Goal: Transaction & Acquisition: Subscribe to service/newsletter

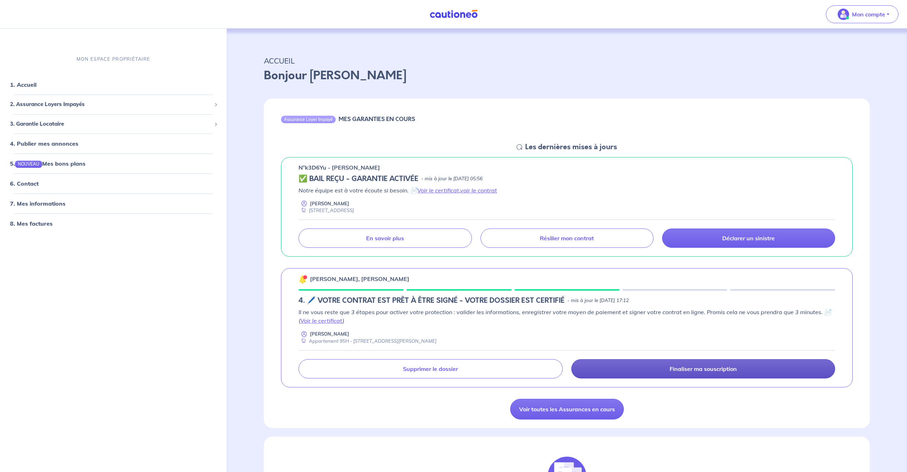
click at [708, 368] on p "Finaliser ma souscription" at bounding box center [702, 369] width 67 height 7
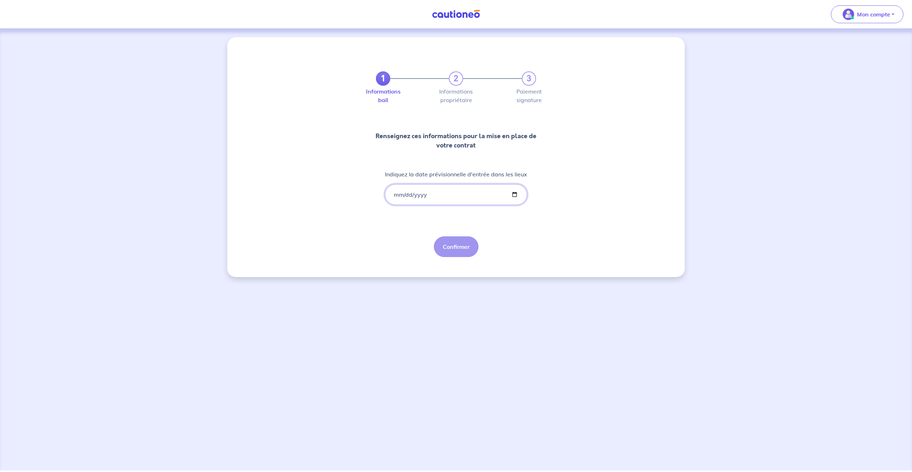
drag, startPoint x: 436, startPoint y: 195, endPoint x: 430, endPoint y: 195, distance: 5.7
click at [431, 195] on input "Indiquez la date prévisionnelle d'entrée dans les lieux" at bounding box center [456, 194] width 142 height 21
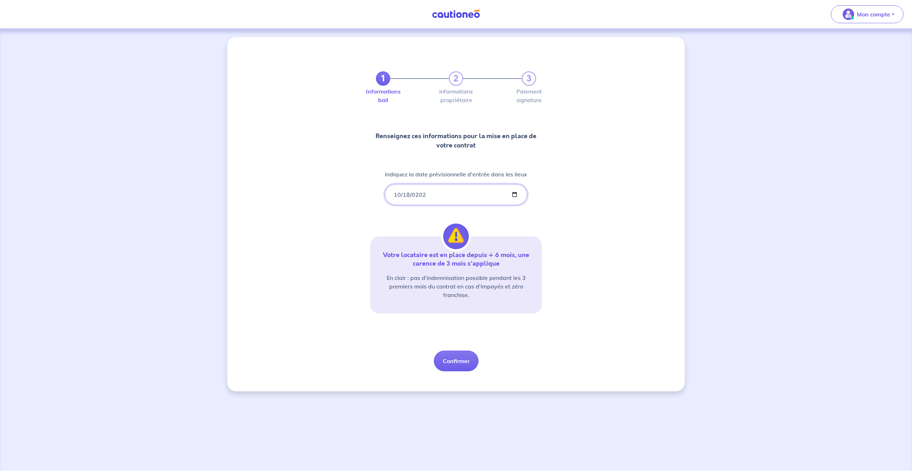
type input "[DATE]"
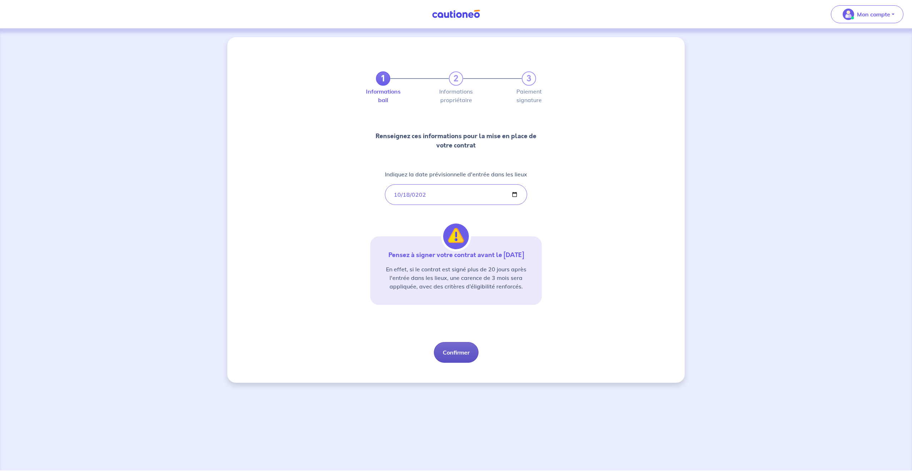
click at [458, 357] on button "Confirmer" at bounding box center [456, 352] width 45 height 21
select select "FR"
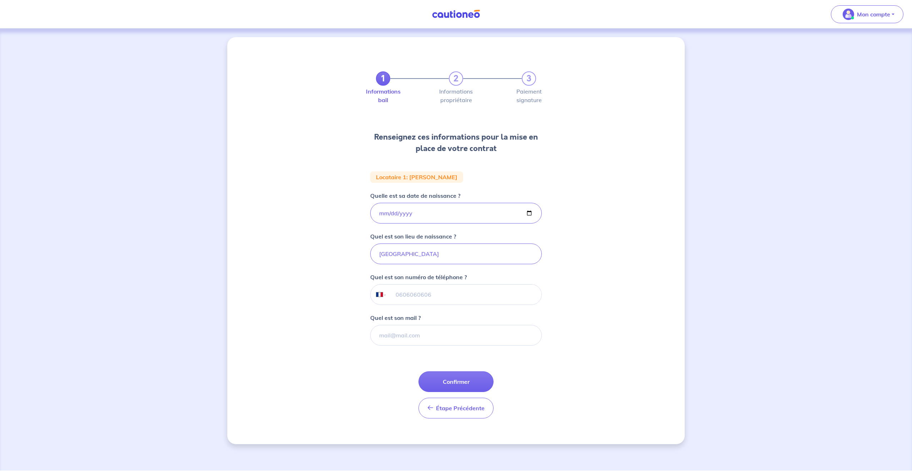
click at [396, 295] on input "tel" at bounding box center [464, 295] width 154 height 20
type input "06 33 61 66 10"
click at [404, 336] on input "Quel est son mail ?" at bounding box center [456, 335] width 172 height 21
type input "[EMAIL_ADDRESS][DOMAIN_NAME]"
click at [463, 386] on button "Confirmer" at bounding box center [455, 382] width 75 height 21
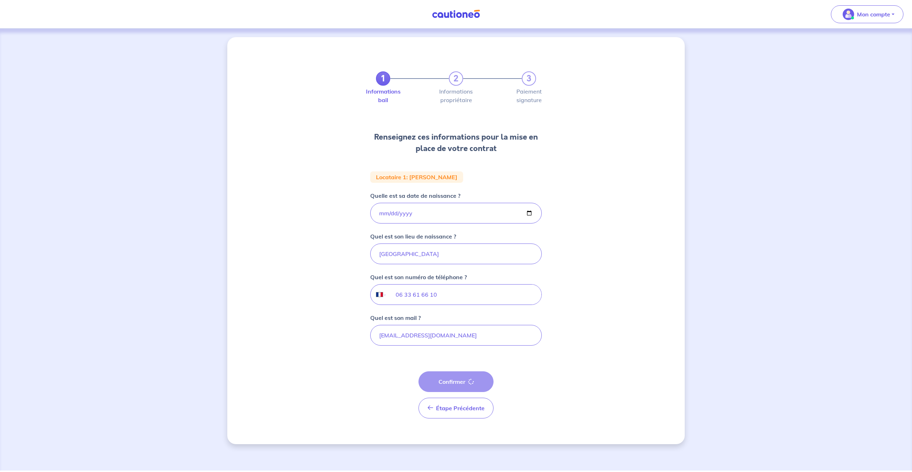
select select "FR"
click at [406, 297] on input "tel" at bounding box center [464, 295] width 154 height 20
click at [389, 334] on input "Quel est son mail ?" at bounding box center [456, 335] width 172 height 21
type input "[EMAIL_ADDRESS][DOMAIN_NAME]"
click at [403, 294] on input "tel" at bounding box center [464, 295] width 154 height 20
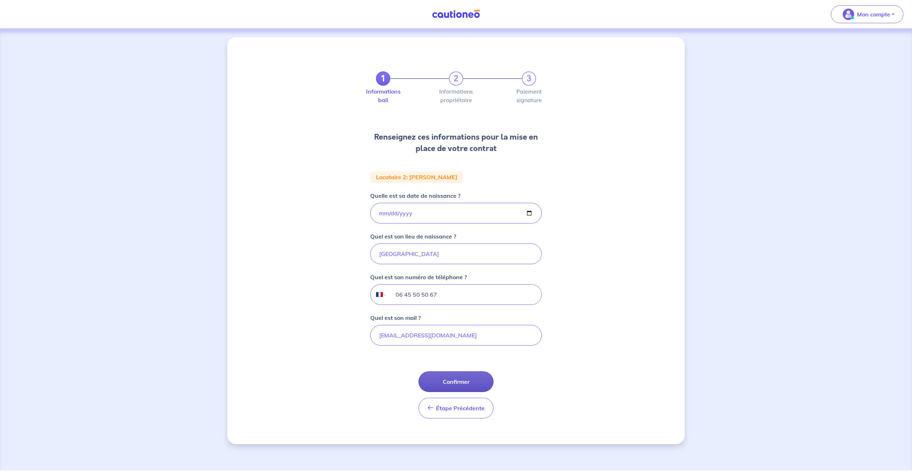
type input "06 45 50 50 67"
click at [452, 381] on button "Confirmer" at bounding box center [455, 382] width 75 height 21
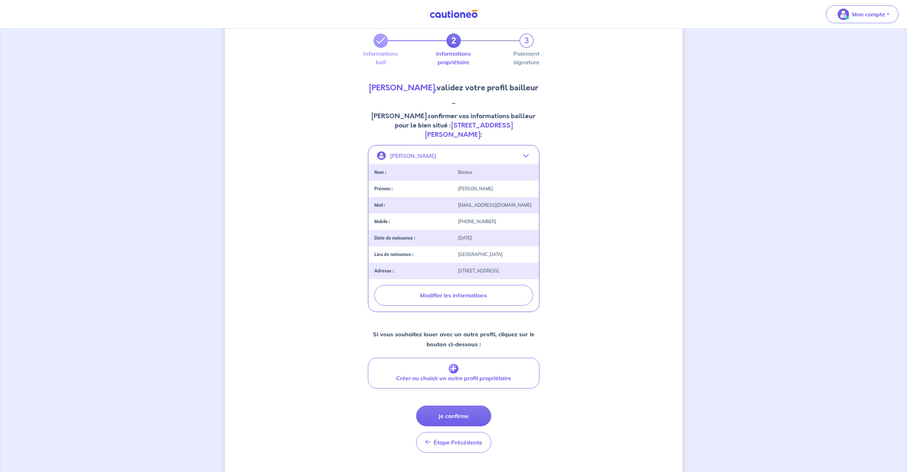
scroll to position [49, 0]
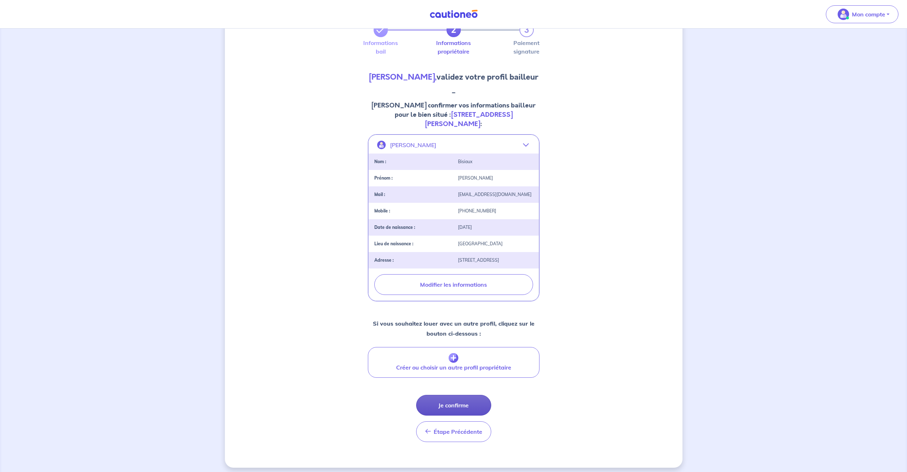
click at [452, 402] on button "Je confirme" at bounding box center [453, 405] width 75 height 21
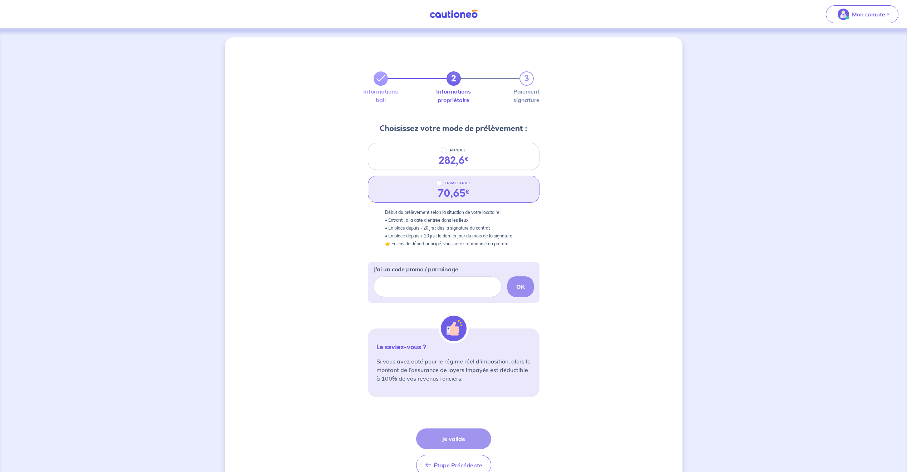
click at [482, 184] on div "TRIMESTRIEL 70,65 €" at bounding box center [454, 189] width 172 height 27
radio input "true"
click at [457, 440] on button "Je valide" at bounding box center [453, 439] width 75 height 21
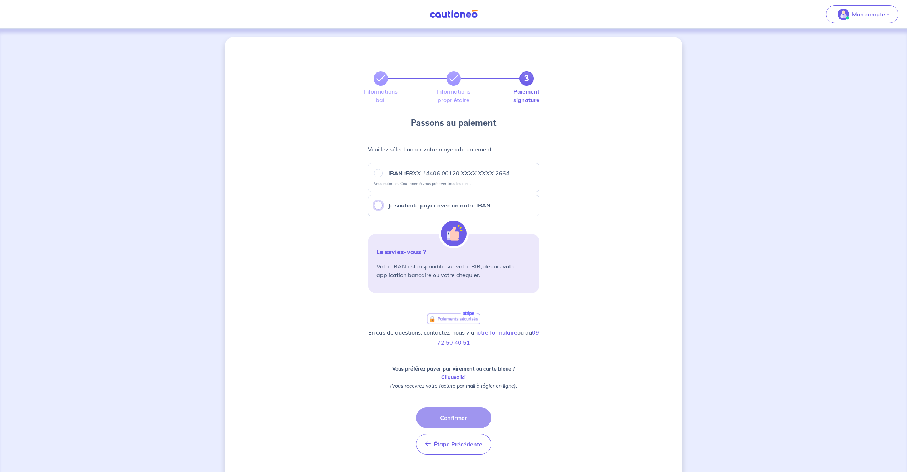
click at [377, 204] on input "Je souhaite payer avec un autre IBAN" at bounding box center [378, 205] width 9 height 9
radio input "true"
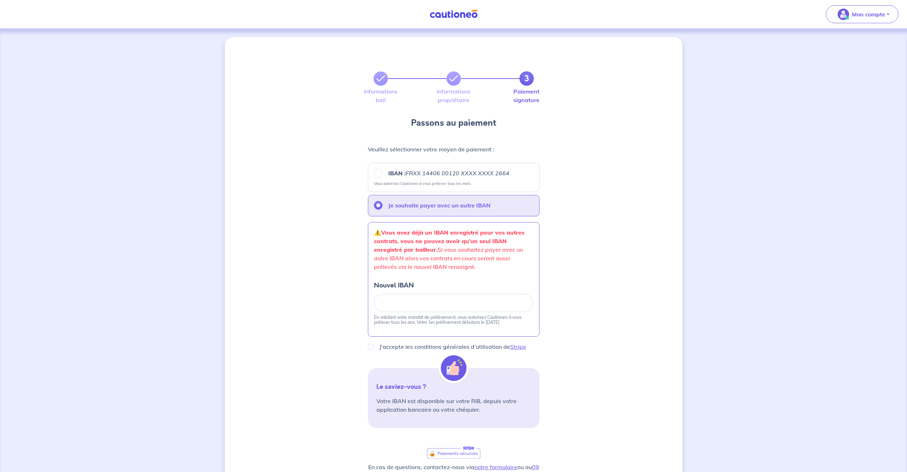
click at [392, 177] on p "IBAN : FRXX [FINANCIAL_ID] XXXX XXXX 2664" at bounding box center [448, 173] width 121 height 9
click at [382, 177] on input "IBAN : FRXX [FINANCIAL_ID] XXXX XXXX 2664" at bounding box center [378, 173] width 9 height 9
radio input "true"
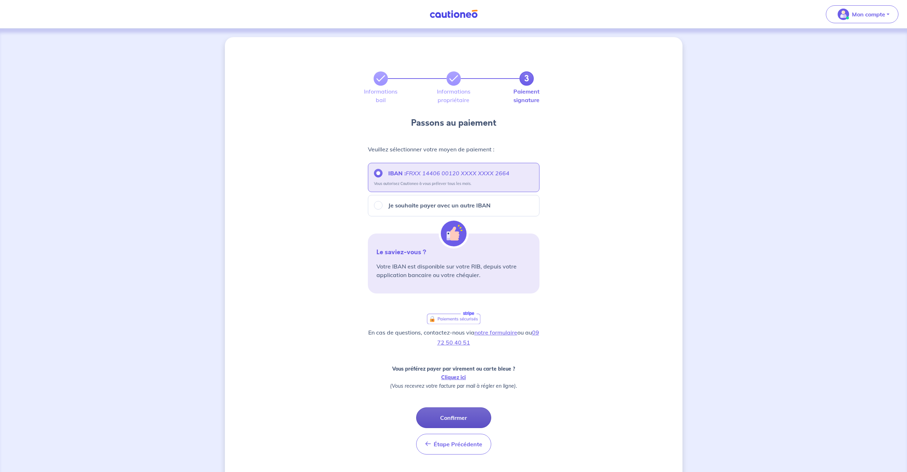
click at [453, 415] on button "Confirmer" at bounding box center [453, 418] width 75 height 21
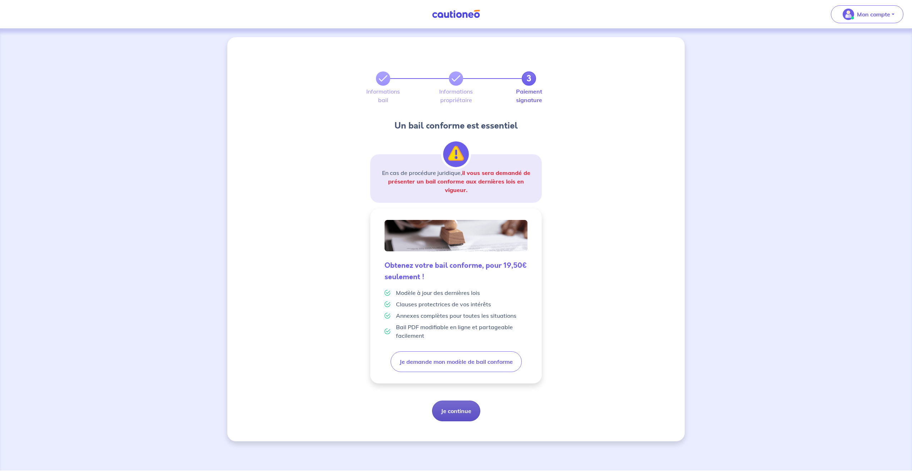
click at [456, 411] on button "Je continue" at bounding box center [456, 411] width 48 height 21
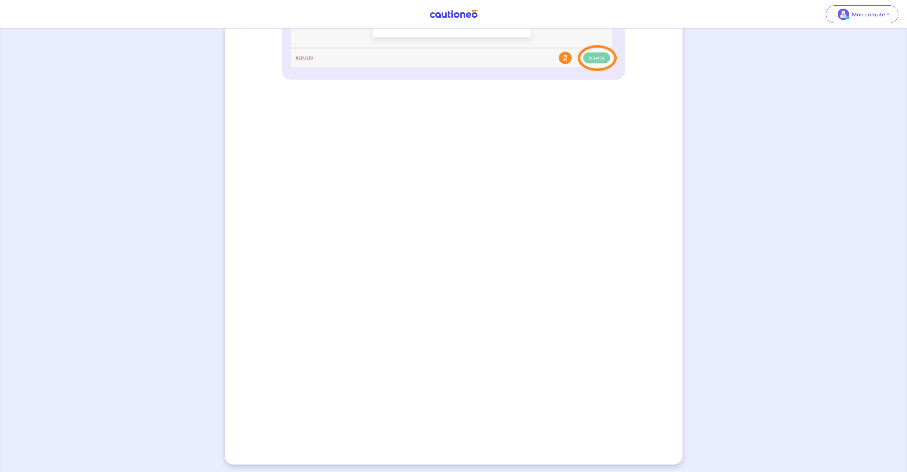
scroll to position [422, 0]
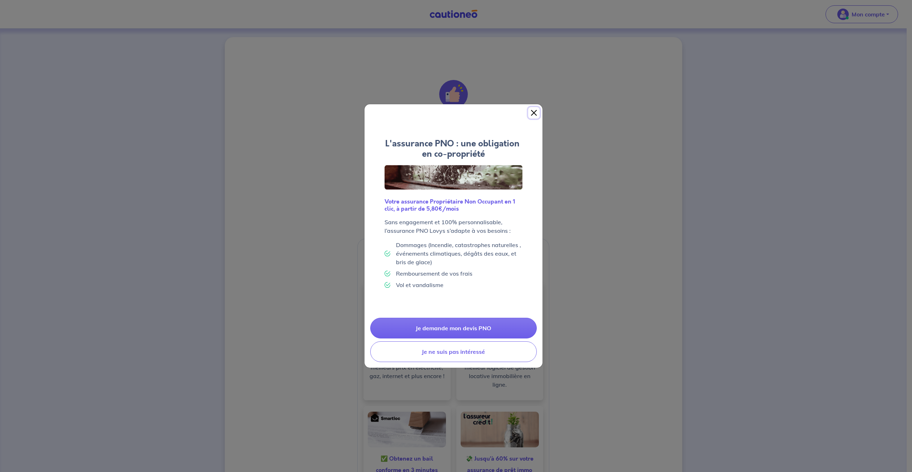
click at [535, 113] on button "Close" at bounding box center [533, 112] width 11 height 11
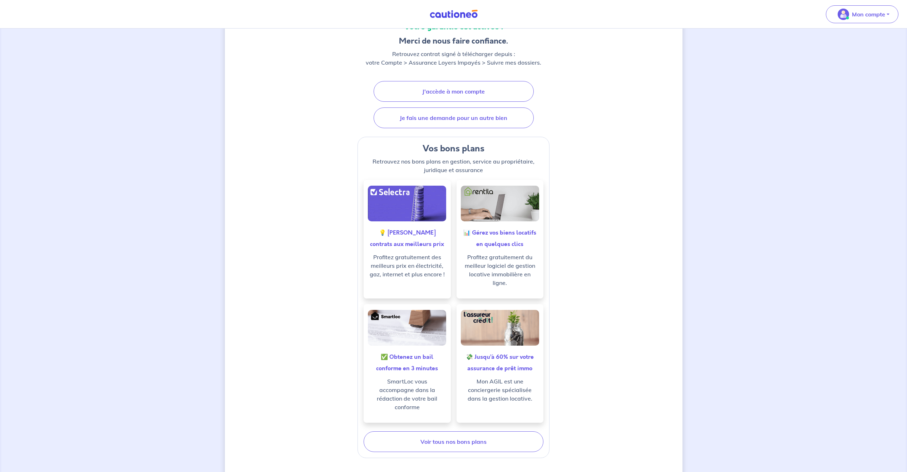
scroll to position [107, 0]
